Goal: Navigation & Orientation: Find specific page/section

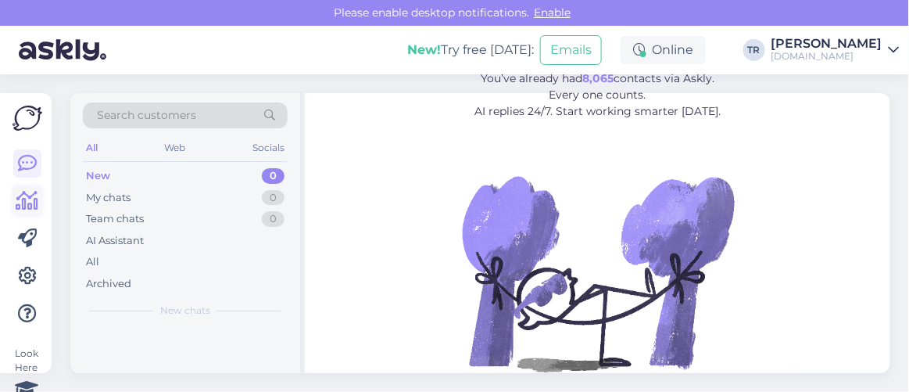
click at [32, 196] on icon at bounding box center [27, 200] width 23 height 19
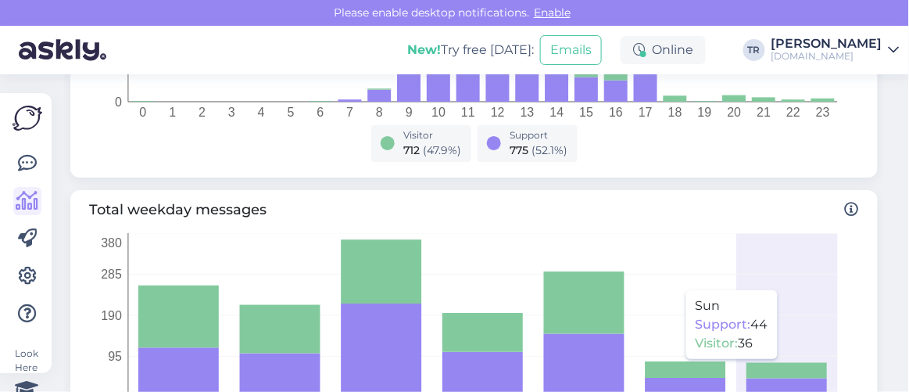
scroll to position [710, 0]
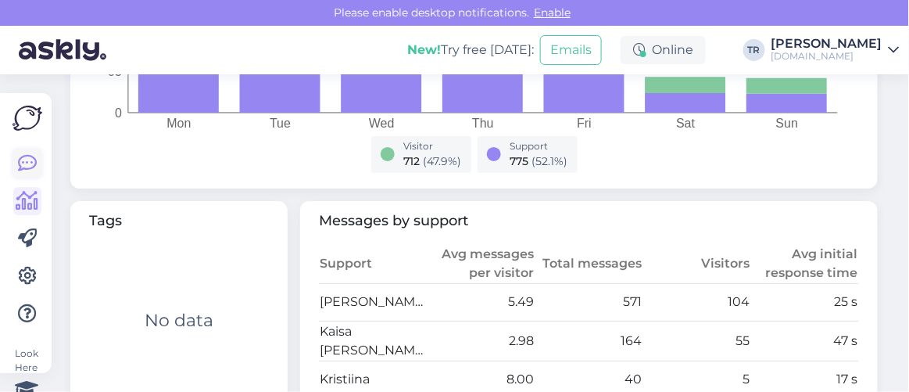
click at [37, 165] on link at bounding box center [27, 163] width 28 height 28
